Goal: Task Accomplishment & Management: Complete application form

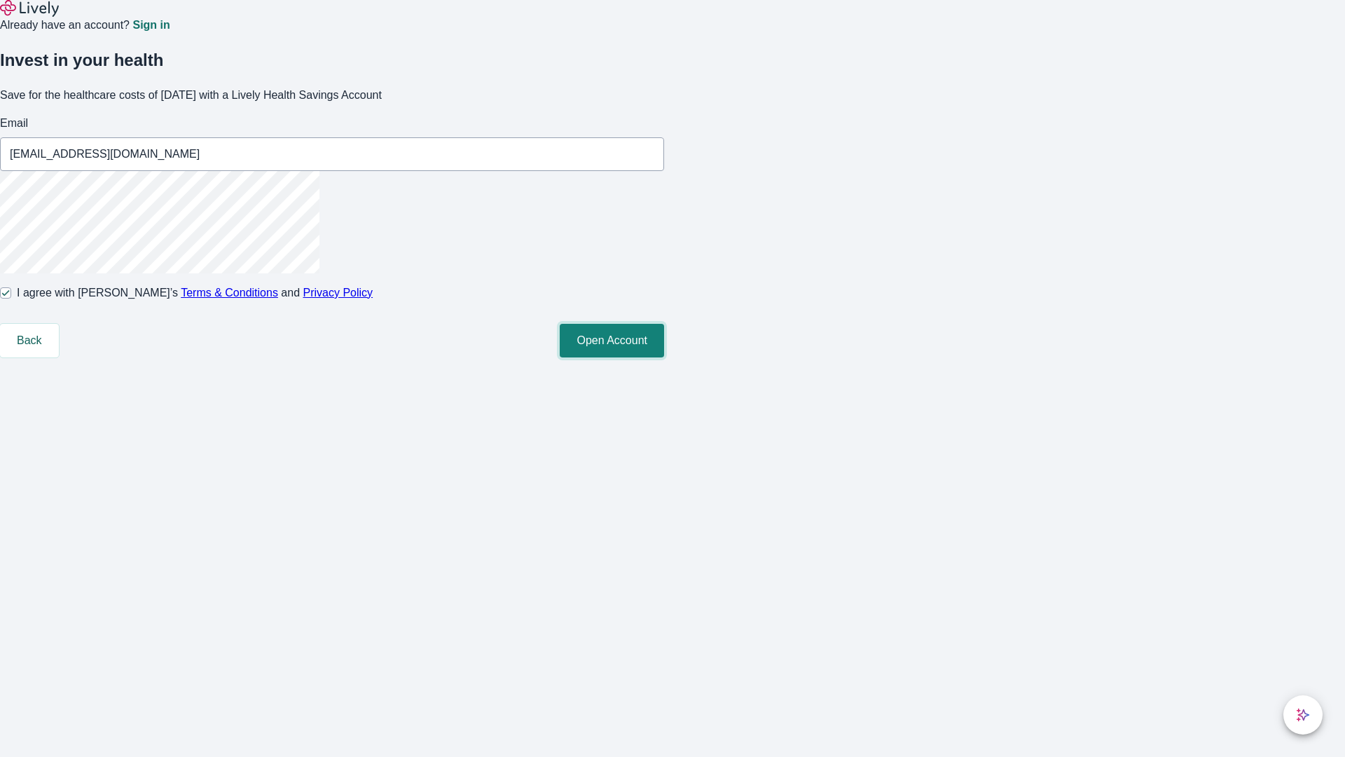
click at [664, 357] on button "Open Account" at bounding box center [612, 341] width 104 height 34
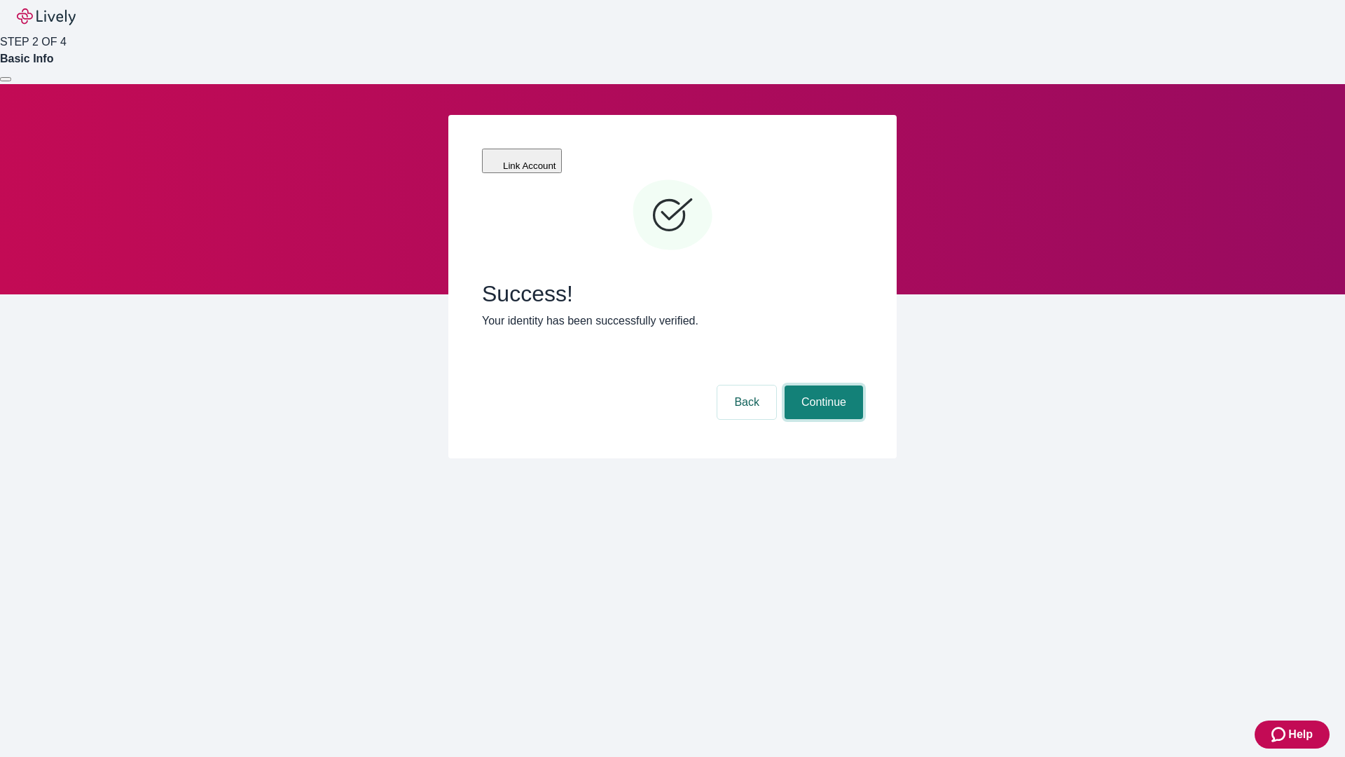
click at [822, 385] on button "Continue" at bounding box center [824, 402] width 78 height 34
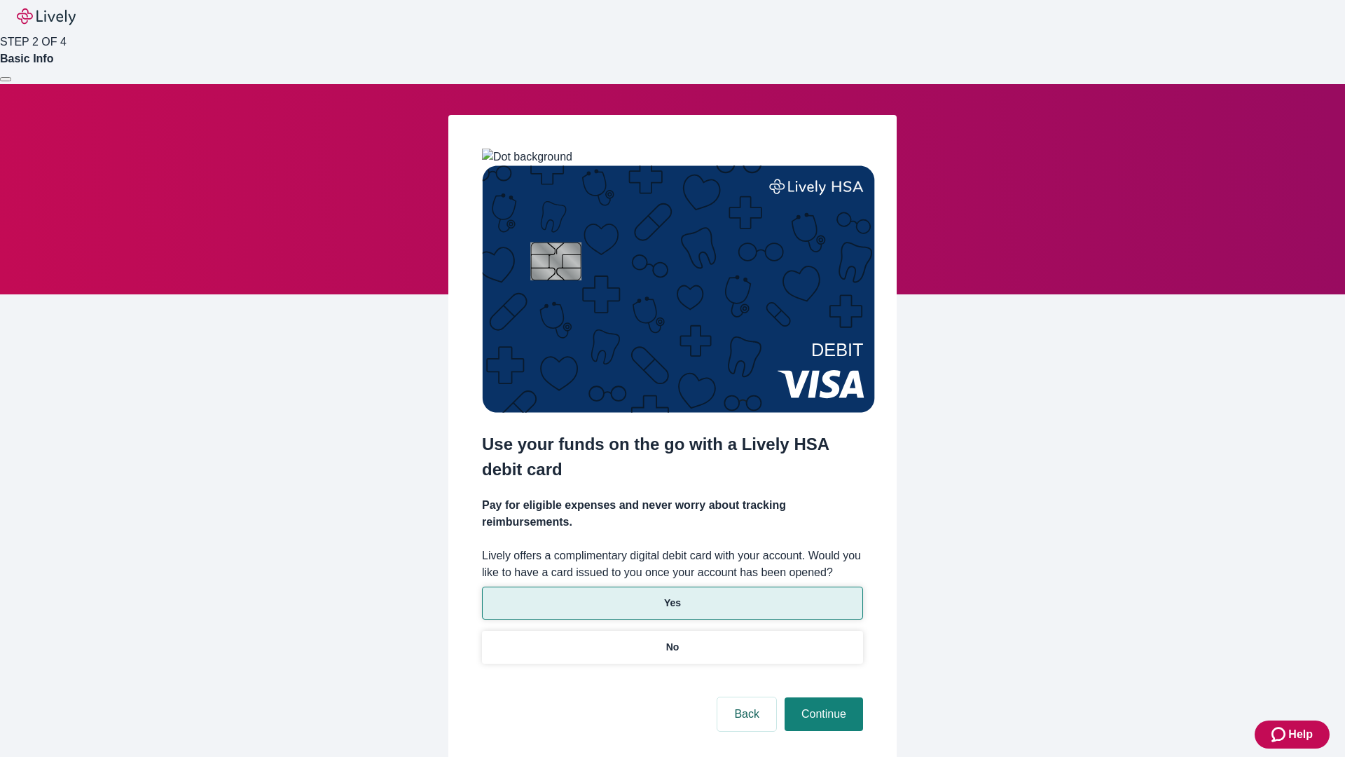
click at [672, 596] on p "Yes" at bounding box center [672, 603] width 17 height 15
click at [822, 697] on button "Continue" at bounding box center [824, 714] width 78 height 34
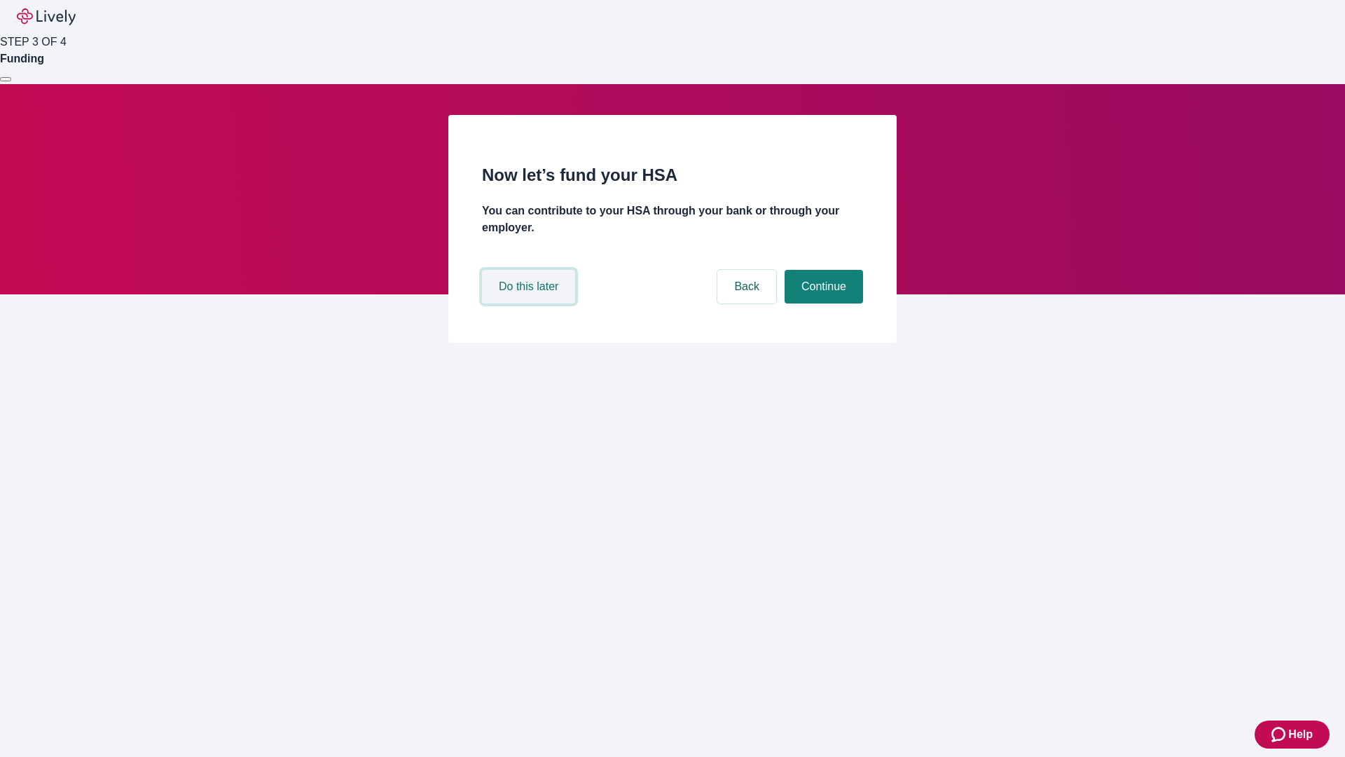
click at [530, 303] on button "Do this later" at bounding box center [528, 287] width 93 height 34
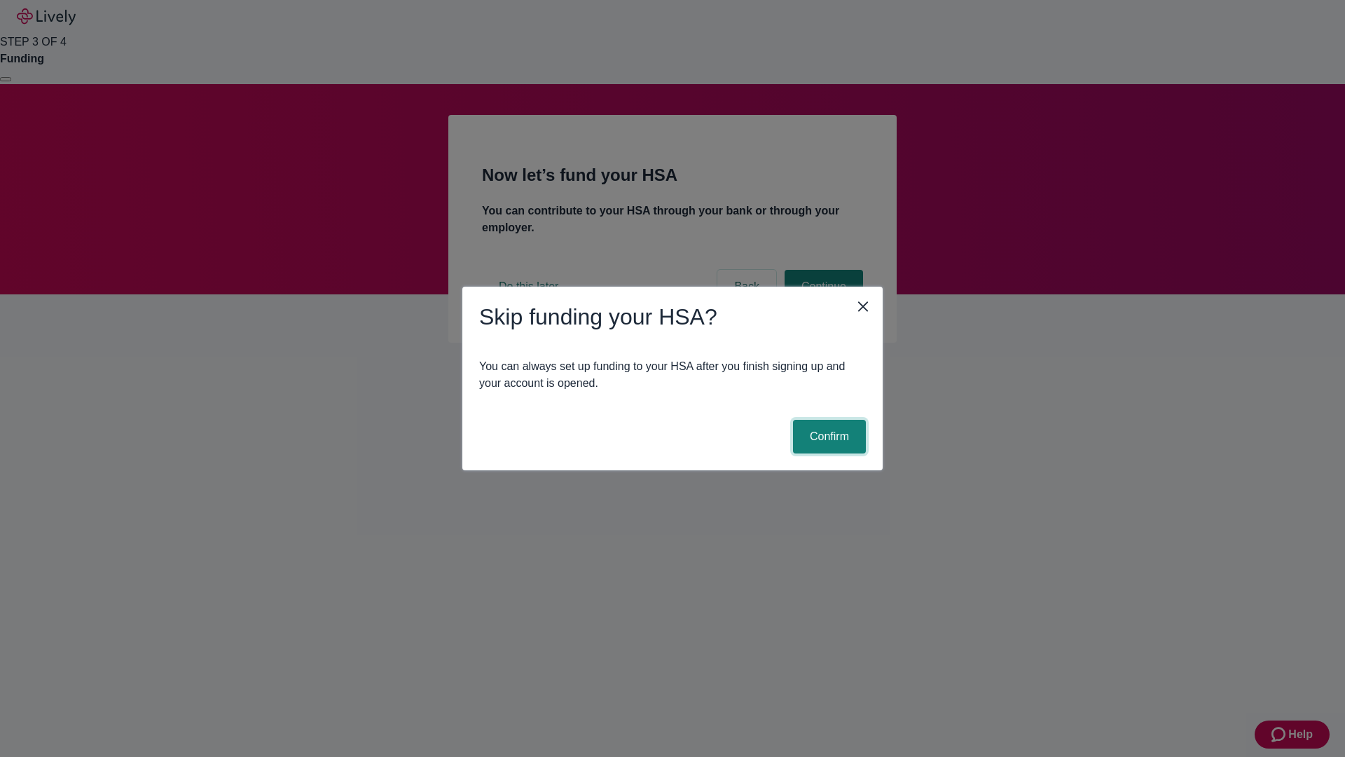
click at [828, 437] on button "Confirm" at bounding box center [829, 437] width 73 height 34
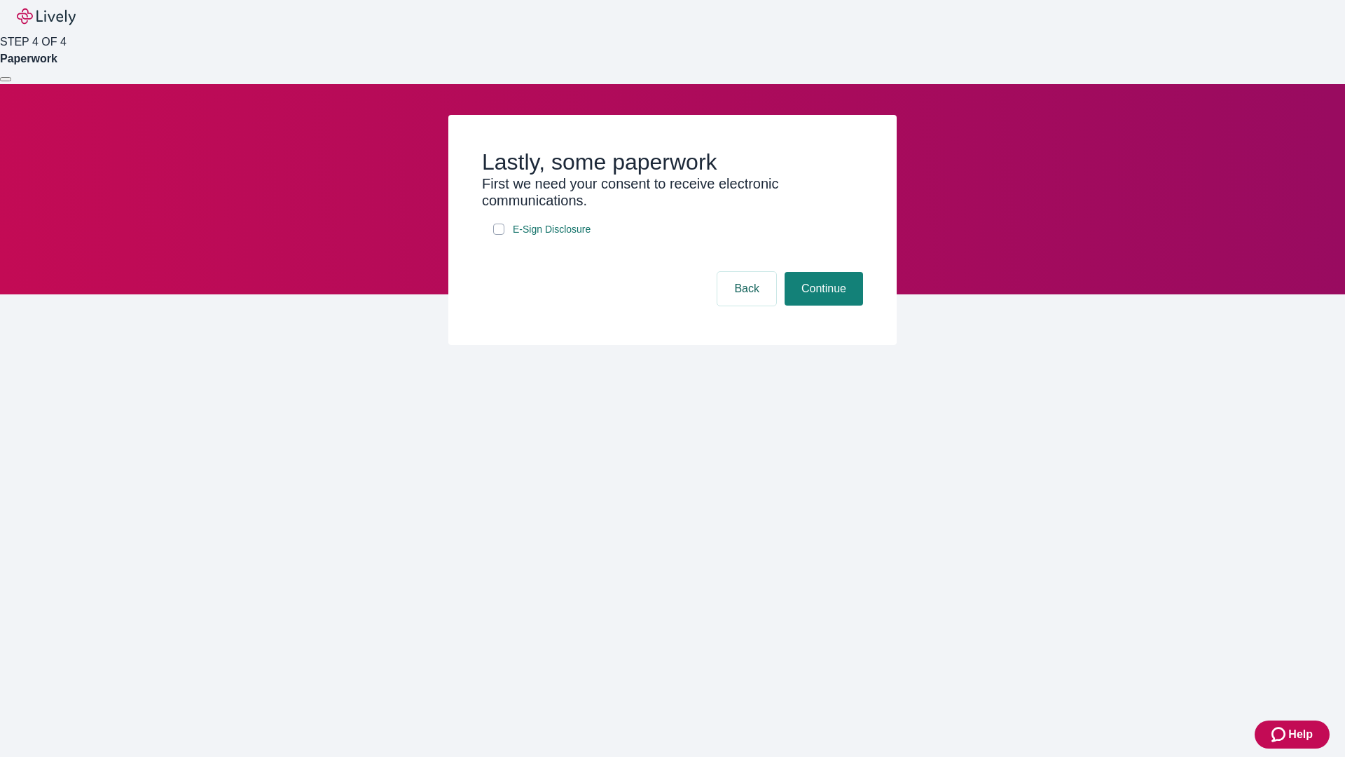
click at [499, 235] on input "E-Sign Disclosure" at bounding box center [498, 229] width 11 height 11
checkbox input "true"
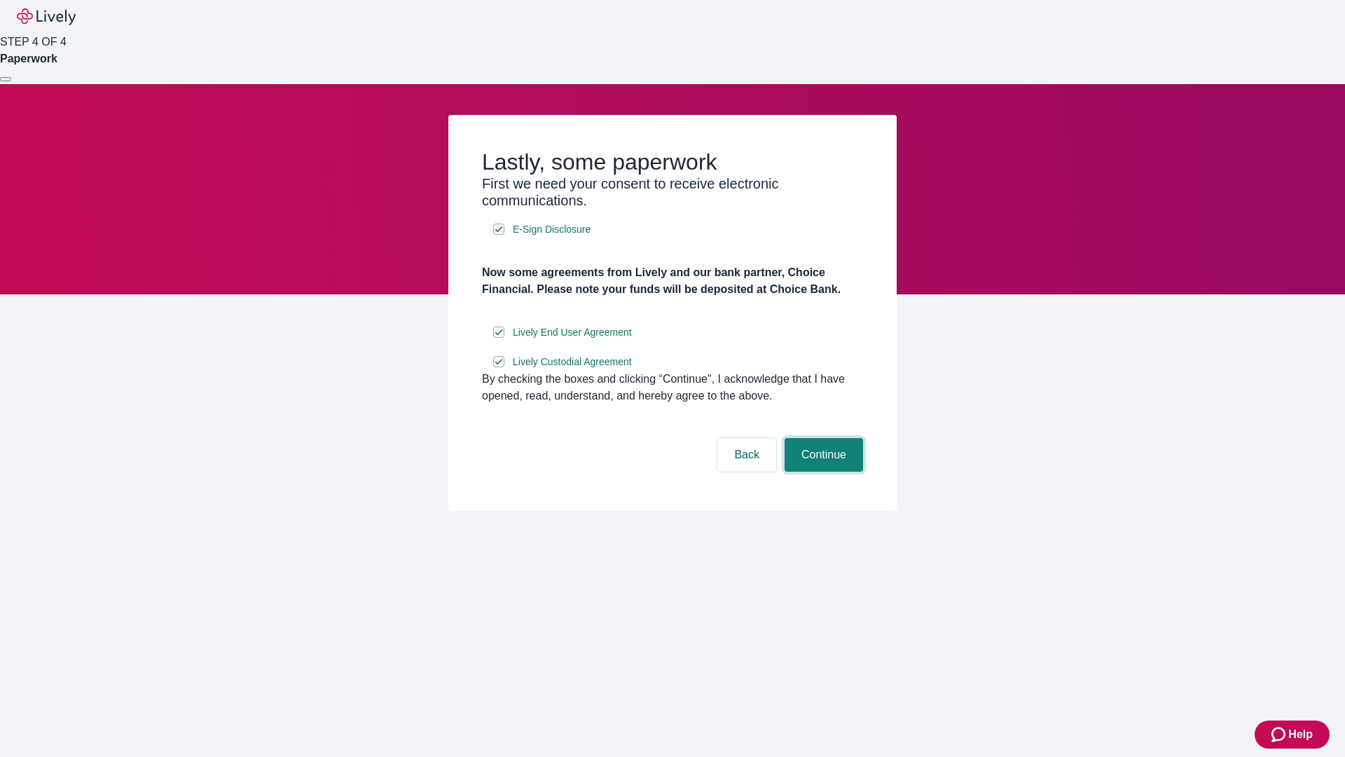
click at [822, 472] on button "Continue" at bounding box center [824, 455] width 78 height 34
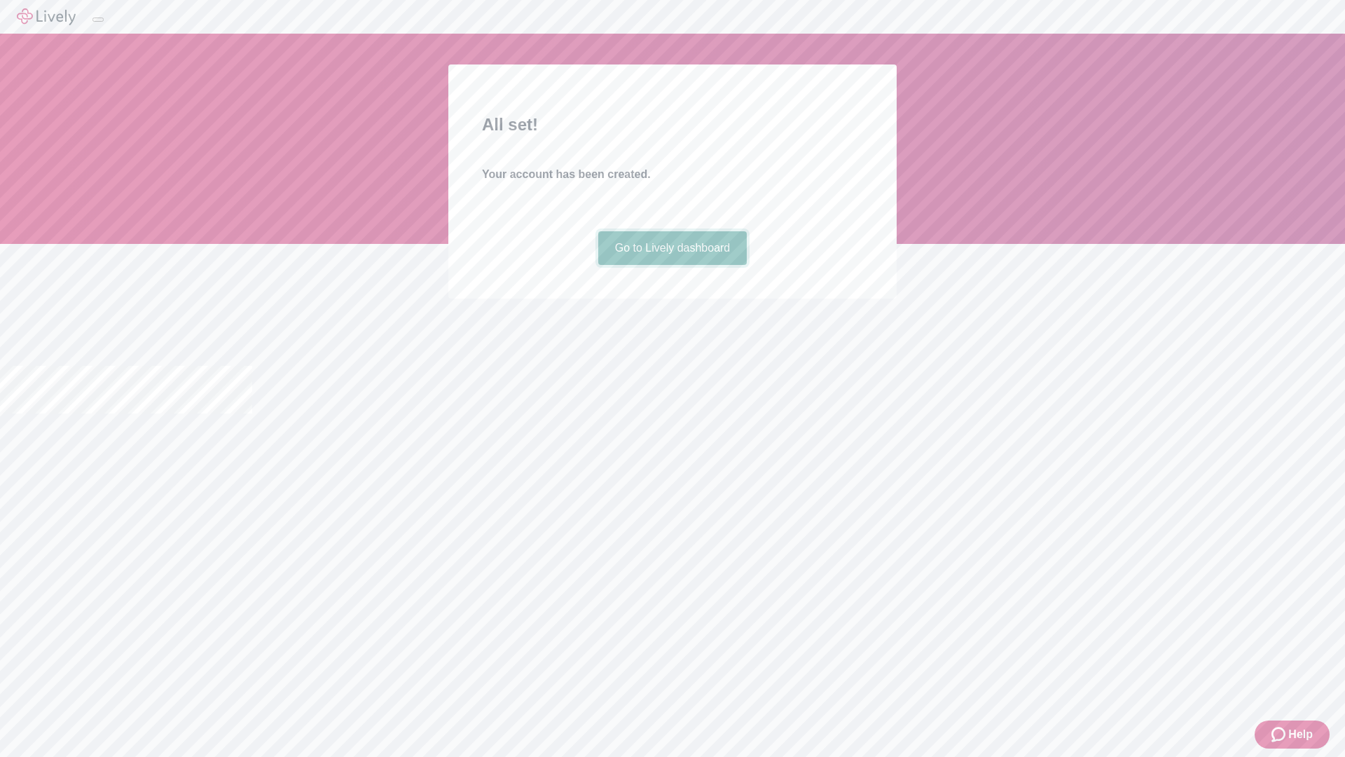
click at [672, 265] on link "Go to Lively dashboard" at bounding box center [672, 248] width 149 height 34
